Goal: Task Accomplishment & Management: Complete application form

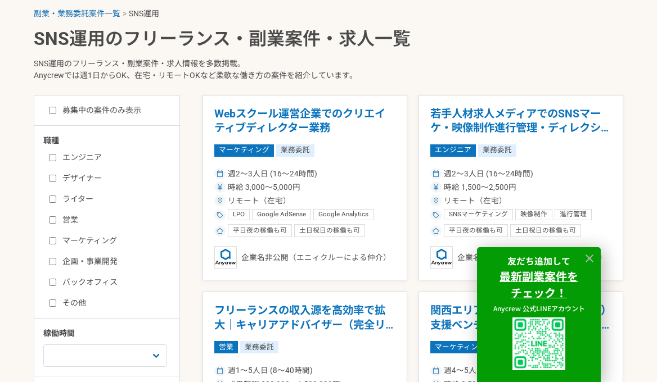
scroll to position [269, 0]
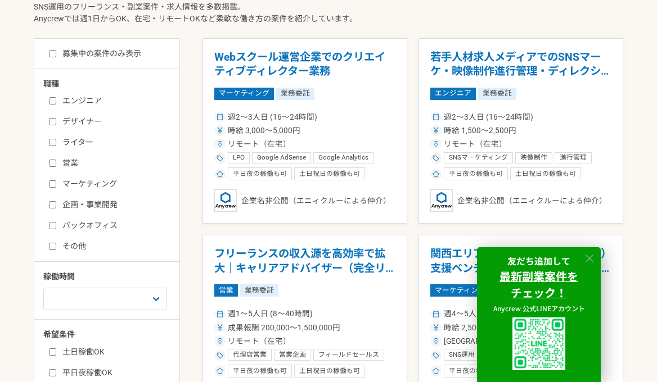
click at [591, 261] on icon at bounding box center [589, 258] width 13 height 13
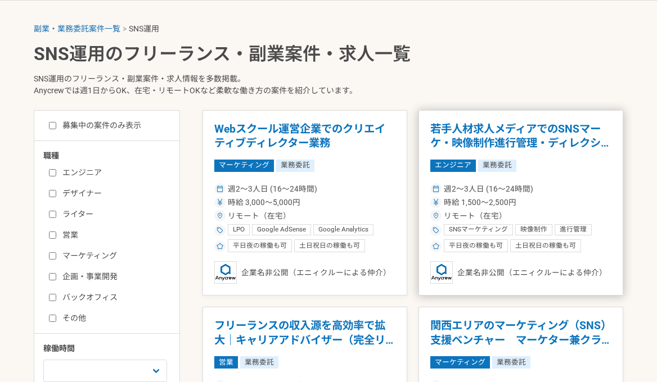
scroll to position [251, 0]
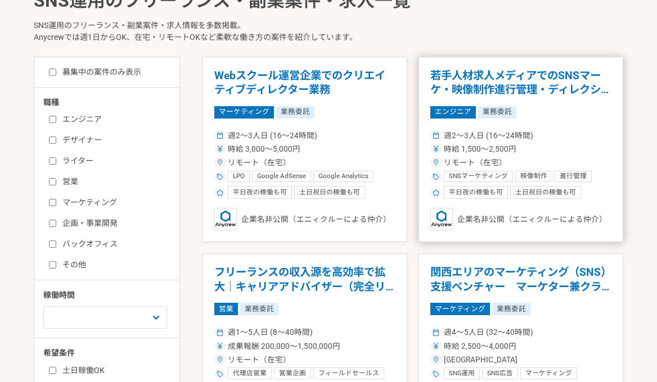
click at [550, 85] on h1 "若手人材求人メディアでのSNSマーケ・映像制作進行管理・ディレクション募集" at bounding box center [520, 83] width 181 height 29
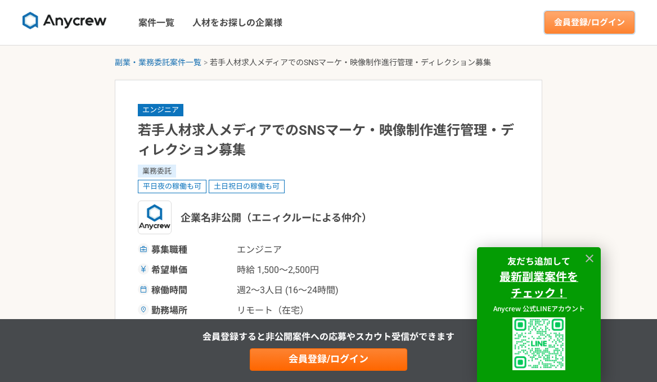
click at [583, 29] on link "会員登録/ログイン" at bounding box center [589, 22] width 90 height 22
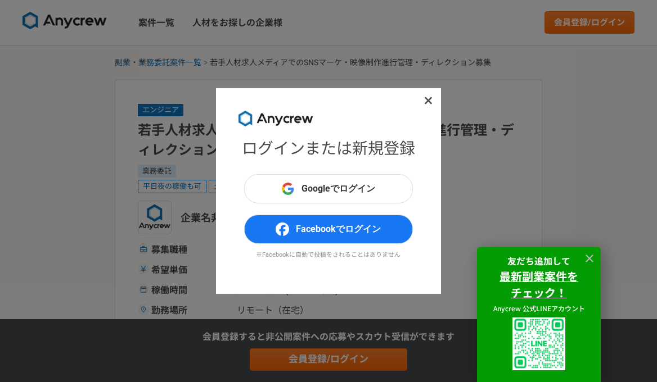
click at [390, 151] on h1 "ログインまたは新規登録" at bounding box center [328, 149] width 173 height 24
click at [330, 153] on h1 "ログインまたは新規登録" at bounding box center [328, 149] width 173 height 24
click at [426, 99] on icon at bounding box center [428, 100] width 8 height 11
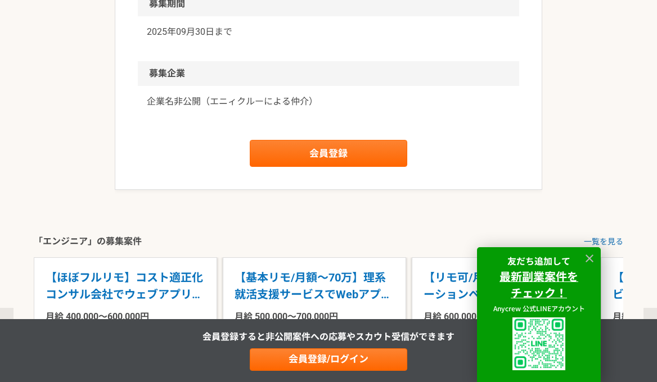
scroll to position [1040, 0]
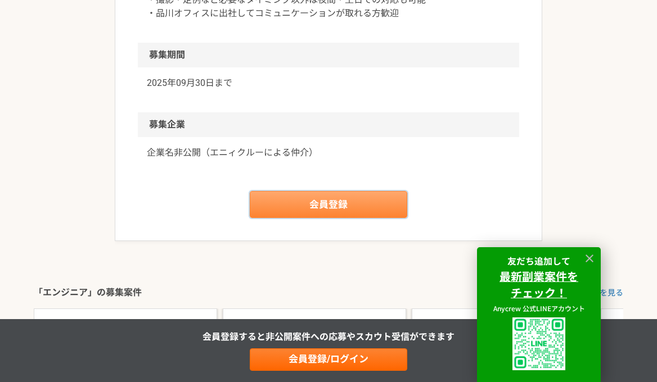
click at [317, 202] on link "会員登録" at bounding box center [328, 204] width 157 height 27
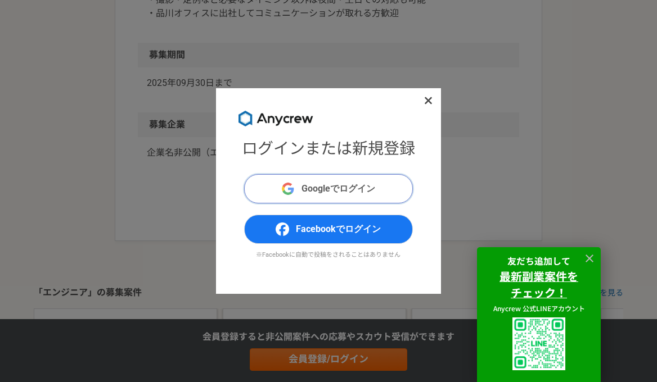
click at [319, 181] on button "Googleでログイン" at bounding box center [328, 188] width 169 height 29
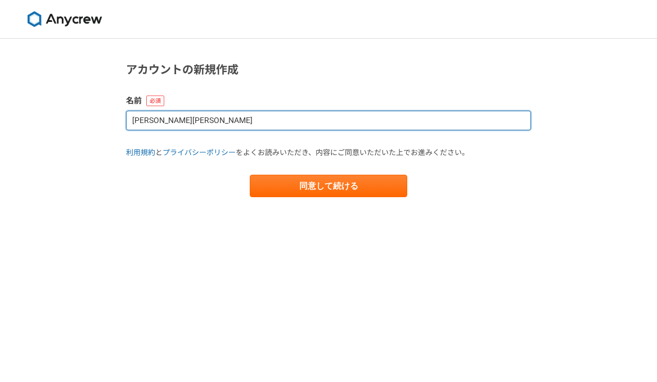
click at [304, 123] on input "[PERSON_NAME][PERSON_NAME]" at bounding box center [328, 121] width 405 height 20
type input "[PERSON_NAME]"
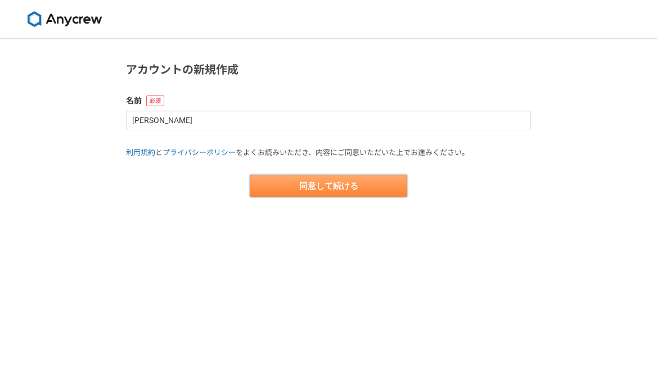
click at [303, 189] on button "同意して続ける" at bounding box center [328, 186] width 157 height 22
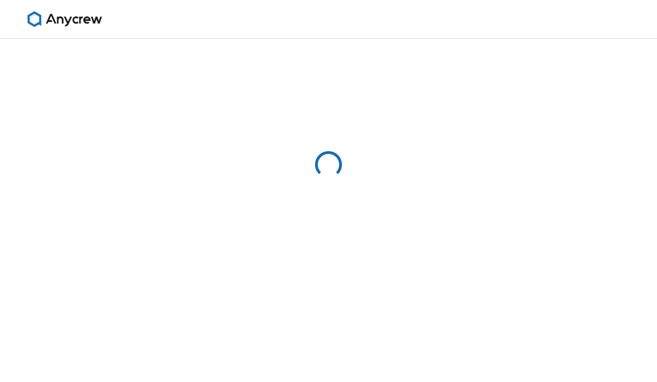
select select "13"
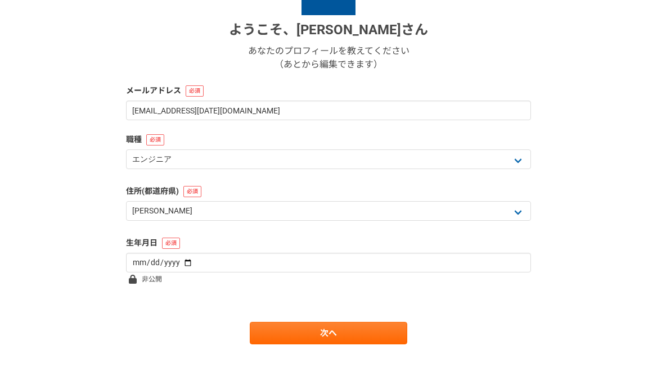
scroll to position [178, 0]
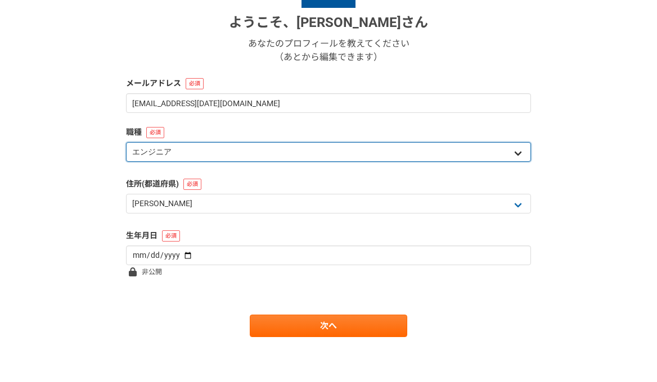
click at [465, 152] on select "エンジニア デザイナー ライター 営業 マーケティング 企画・事業開発 バックオフィス その他" at bounding box center [328, 152] width 405 height 20
select select "5"
click at [126, 142] on select "エンジニア デザイナー ライター 営業 マーケティング 企画・事業開発 バックオフィス その他" at bounding box center [328, 152] width 405 height 20
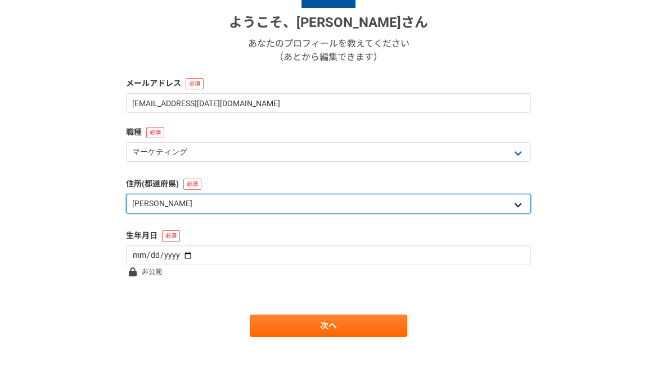
click at [347, 210] on select "北海道 青森県 岩手県 宮城県 秋田県 山形県 福島県 茨城県 栃木県 群馬県 埼玉県 千葉県 東京都 神奈川県 新潟県 富山県 石川県 福井県 山梨県 長野…" at bounding box center [328, 204] width 405 height 20
select select "11"
click at [126, 194] on select "北海道 青森県 岩手県 宮城県 秋田県 山形県 福島県 茨城県 栃木県 群馬県 埼玉県 千葉県 東京都 神奈川県 新潟県 富山県 石川県 福井県 山梨県 長野…" at bounding box center [328, 204] width 405 height 20
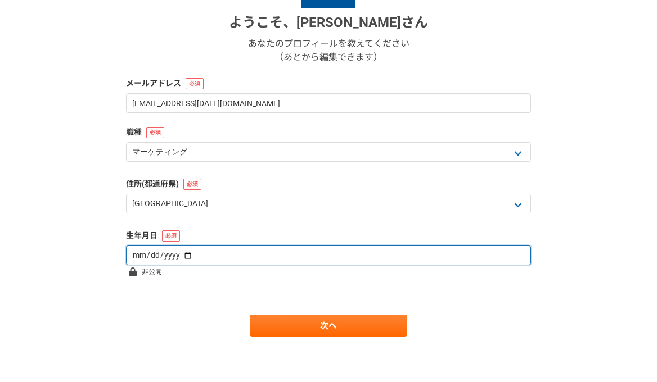
click at [338, 259] on input "date" at bounding box center [328, 256] width 405 height 20
click at [179, 254] on input "date" at bounding box center [328, 256] width 405 height 20
type input "1989-05-28"
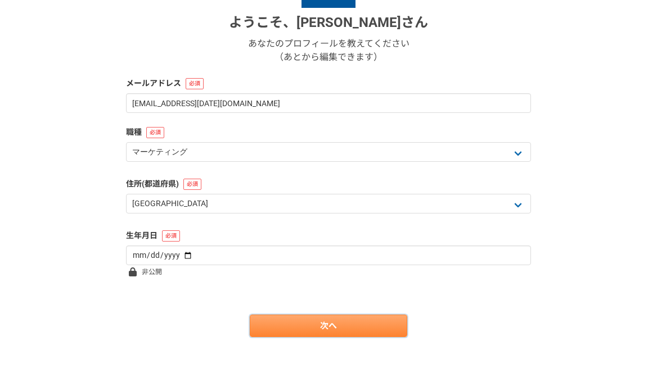
click at [320, 325] on link "次へ" at bounding box center [328, 326] width 157 height 22
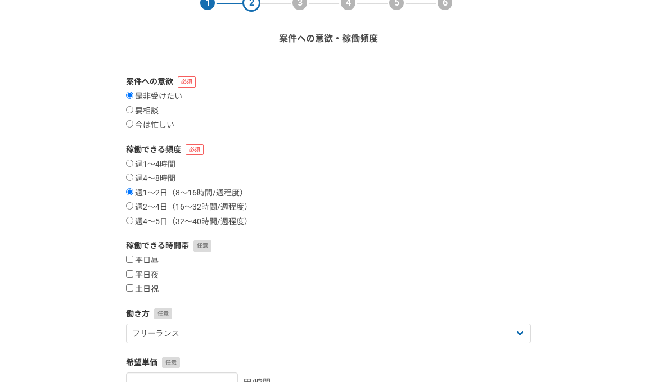
scroll to position [80, 0]
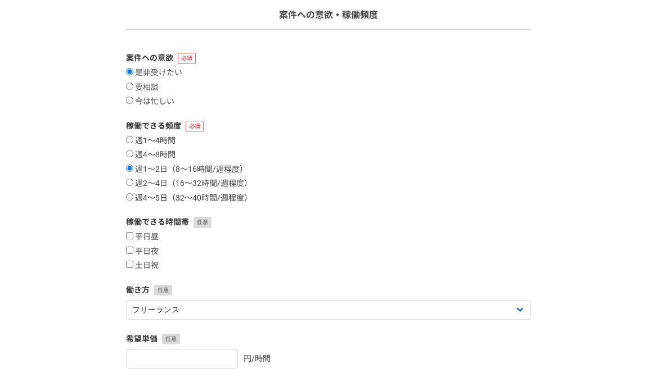
click at [128, 197] on input "週4〜5日（32〜40時間/週程度）" at bounding box center [129, 196] width 7 height 7
radio input "true"
click at [130, 235] on input "平日昼" at bounding box center [129, 235] width 7 height 7
checkbox input "true"
click at [132, 249] on input "平日夜" at bounding box center [129, 250] width 7 height 7
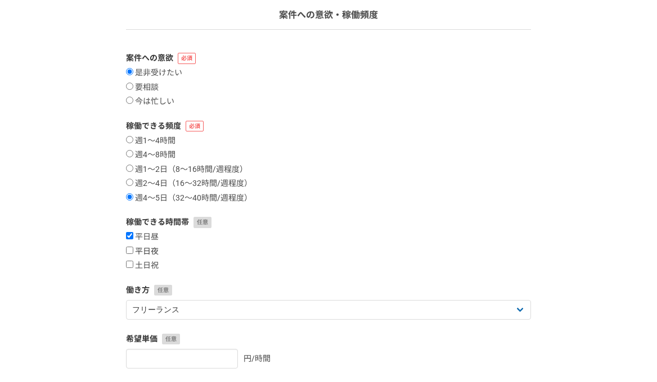
checkbox input "true"
click at [132, 264] on input "土日祝" at bounding box center [129, 264] width 7 height 7
checkbox input "true"
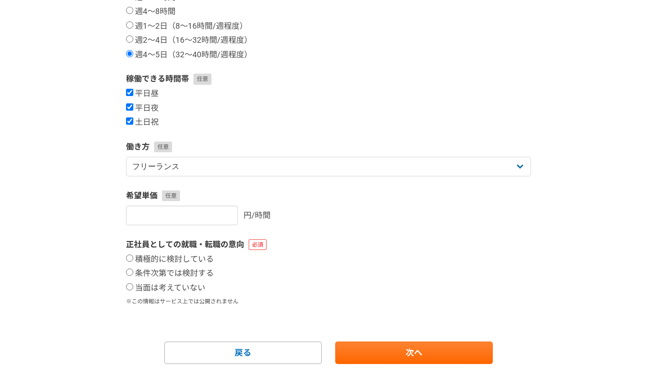
scroll to position [250, 0]
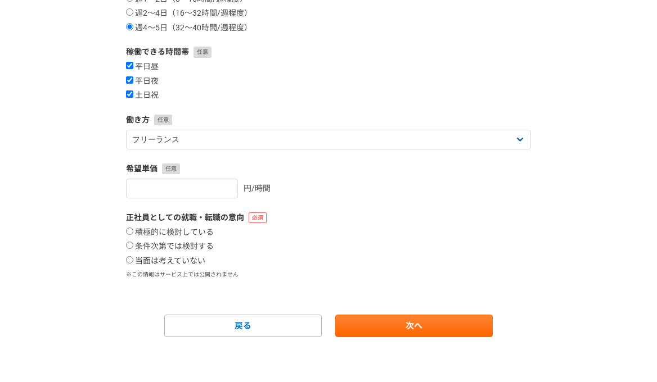
click at [130, 260] on input "当面は考えていない" at bounding box center [129, 259] width 7 height 7
radio input "true"
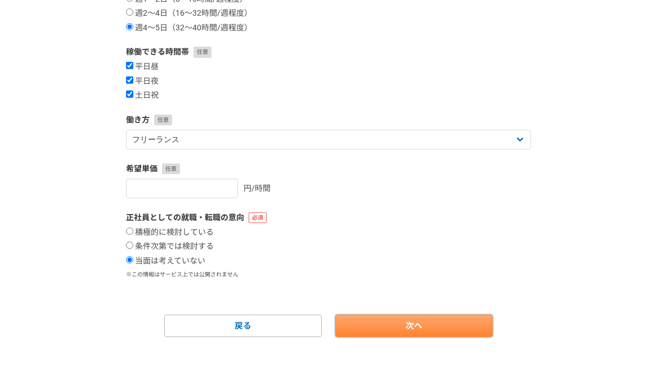
click at [425, 322] on link "次へ" at bounding box center [413, 326] width 157 height 22
select select
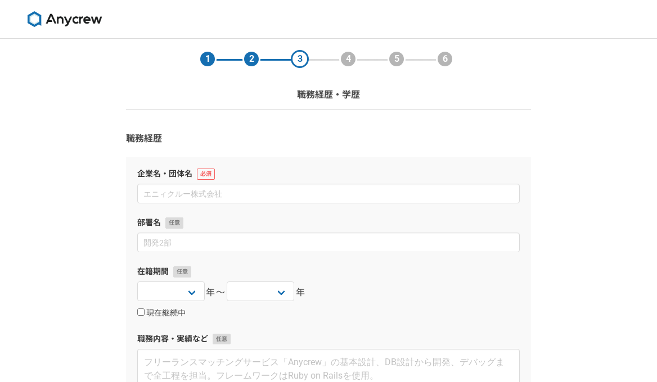
scroll to position [259, 0]
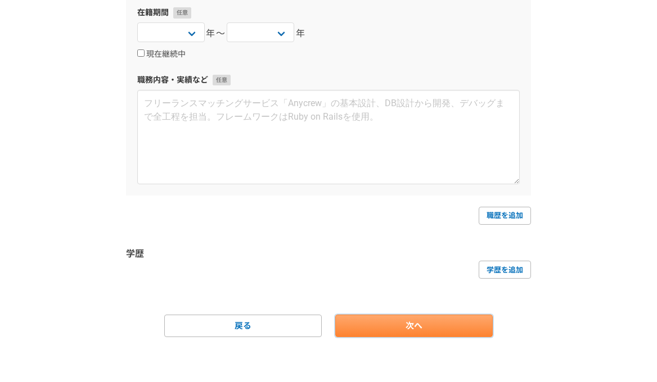
click at [411, 324] on link "次へ" at bounding box center [413, 326] width 157 height 22
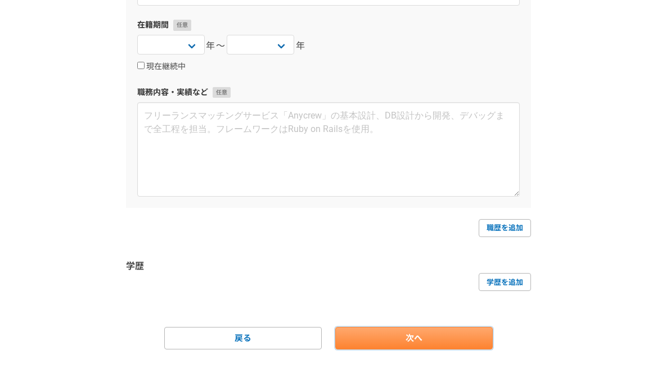
scroll to position [271, 0]
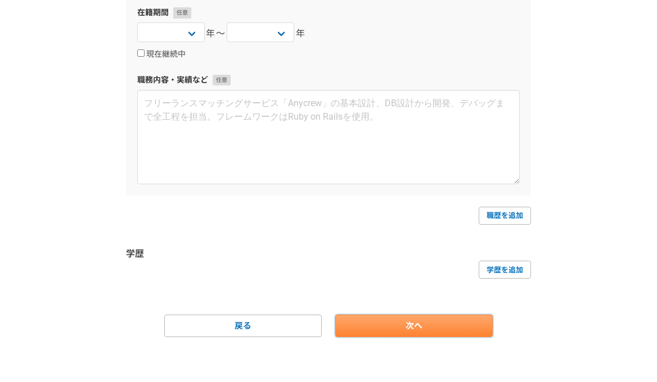
click at [413, 323] on link "次へ" at bounding box center [413, 326] width 157 height 22
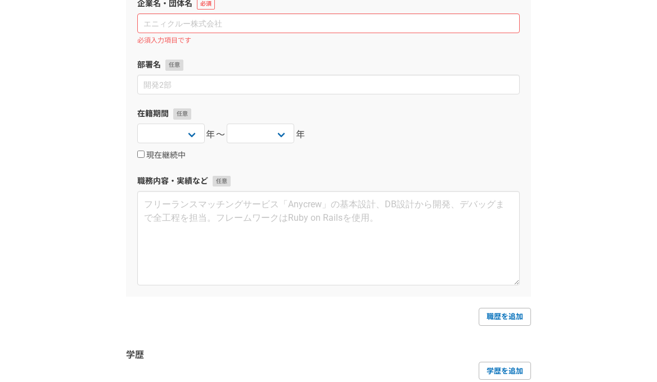
scroll to position [142, 0]
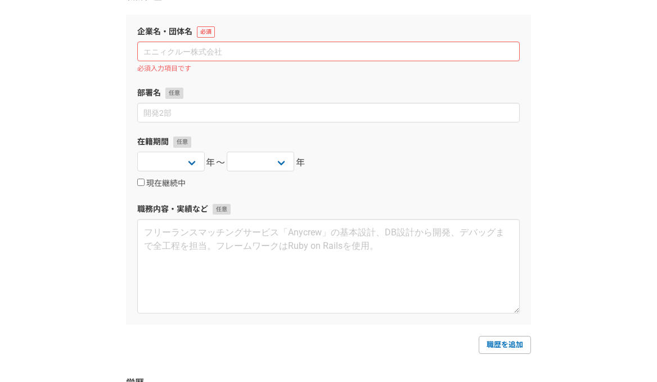
click at [383, 27] on label "企業名・団体名" at bounding box center [328, 32] width 382 height 12
